Goal: Task Accomplishment & Management: Complete application form

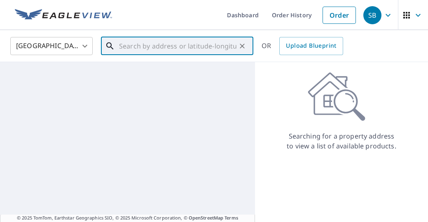
click at [146, 45] on input "text" at bounding box center [177, 46] width 117 height 23
paste input "[STREET_ADDRESS]"
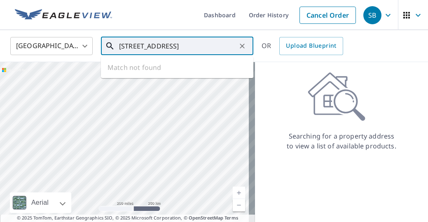
scroll to position [0, 2]
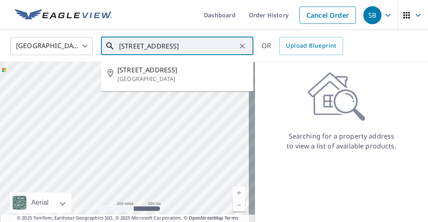
click at [174, 69] on span "[STREET_ADDRESS]" at bounding box center [181, 70] width 129 height 10
type input "[STREET_ADDRESS]"
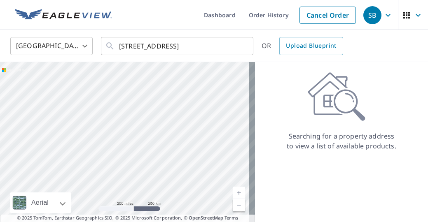
scroll to position [0, 0]
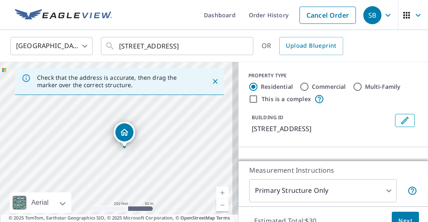
click at [393, 215] on button "Next" at bounding box center [405, 221] width 27 height 19
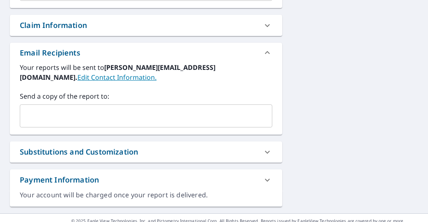
scroll to position [288, 0]
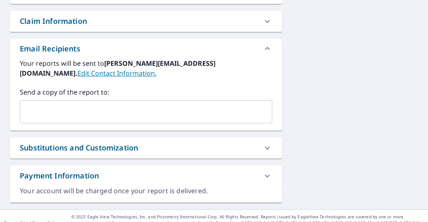
click at [133, 111] on input "text" at bounding box center [139, 112] width 233 height 16
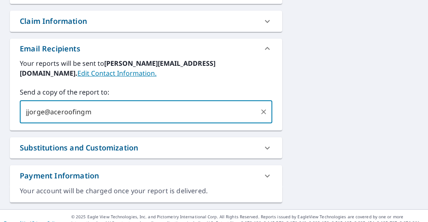
type input "jjorge@aceroofingmt"
type input "[EMAIL_ADDRESS][DOMAIN_NAME]"
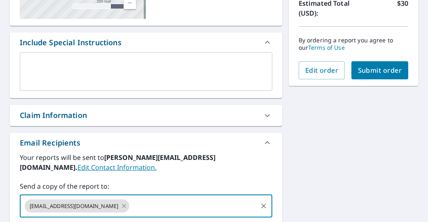
scroll to position [138, 0]
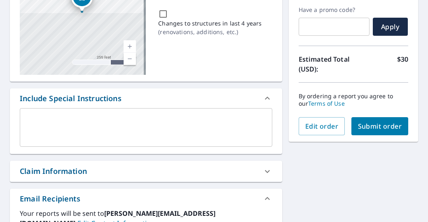
click at [385, 130] on span "Submit order" at bounding box center [380, 126] width 44 height 9
